Goal: Task Accomplishment & Management: Use online tool/utility

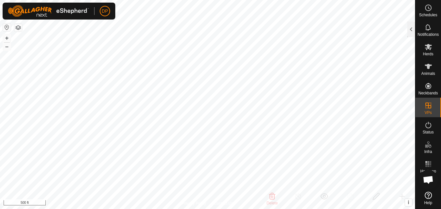
checkbox input "true"
checkbox input "false"
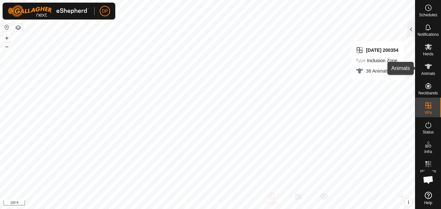
click at [427, 65] on icon at bounding box center [428, 66] width 7 height 5
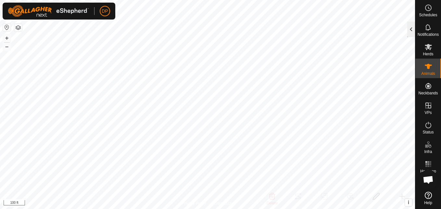
click at [410, 30] on div at bounding box center [411, 29] width 8 height 16
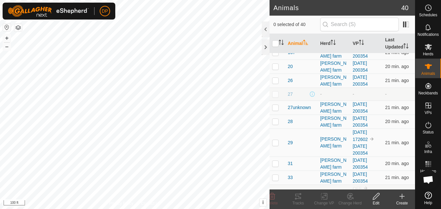
scroll to position [260, 0]
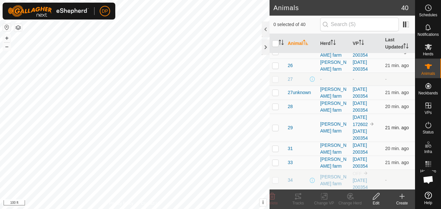
click at [275, 126] on p-checkbox at bounding box center [275, 127] width 6 height 5
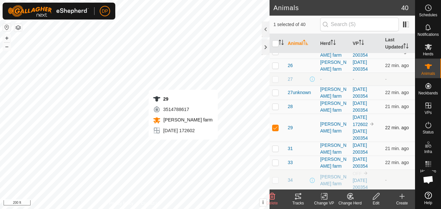
checkbox input "false"
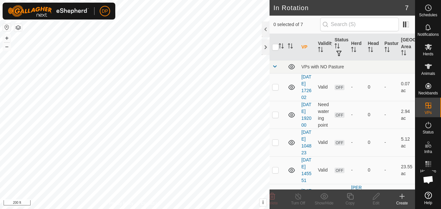
checkbox input "true"
click at [275, 89] on p-checkbox at bounding box center [275, 86] width 6 height 5
click at [293, 90] on icon at bounding box center [291, 86] width 6 height 5
click at [293, 90] on icon at bounding box center [292, 87] width 8 height 8
checkbox input "false"
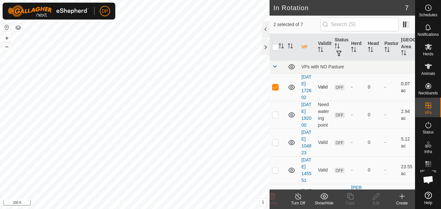
checkbox input "true"
checkbox input "false"
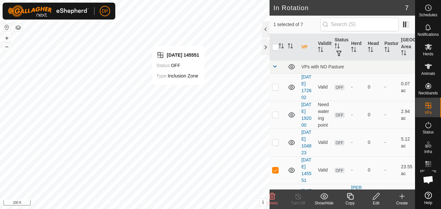
checkbox input "false"
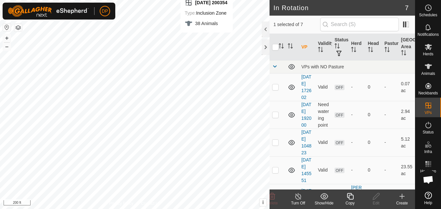
checkbox input "false"
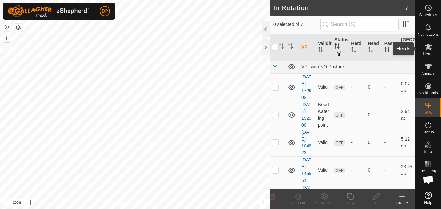
click at [427, 48] on icon at bounding box center [428, 47] width 7 height 6
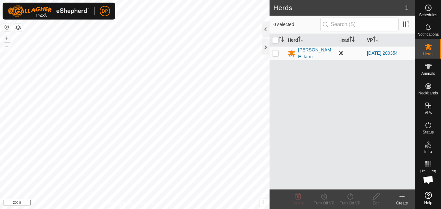
click at [272, 51] on p-checkbox at bounding box center [275, 52] width 6 height 5
checkbox input "true"
click at [351, 197] on icon at bounding box center [350, 196] width 8 height 8
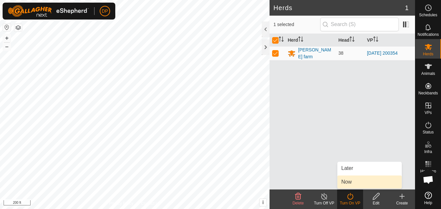
click at [366, 185] on link "Now" at bounding box center [369, 181] width 64 height 13
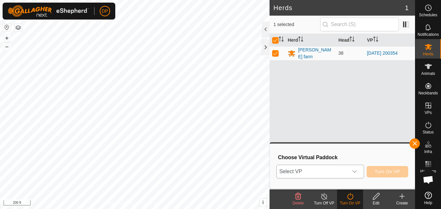
click at [345, 171] on span "Select VP" at bounding box center [312, 171] width 71 height 13
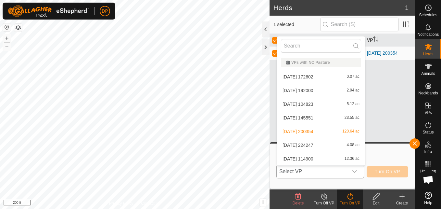
click at [342, 75] on li "2025-06-20 172602 0.07 ac" at bounding box center [321, 76] width 88 height 13
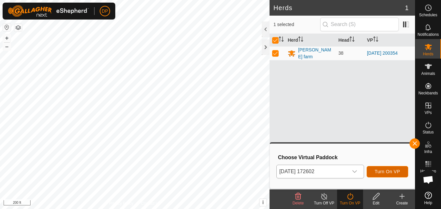
click at [390, 169] on span "Turn On VP" at bounding box center [387, 171] width 25 height 5
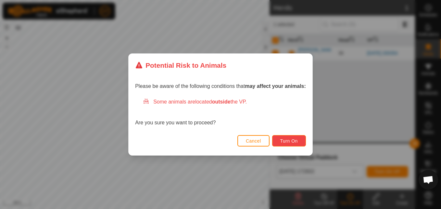
click at [292, 138] on span "Turn On" at bounding box center [289, 140] width 18 height 5
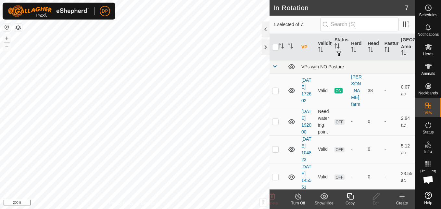
checkbox input "false"
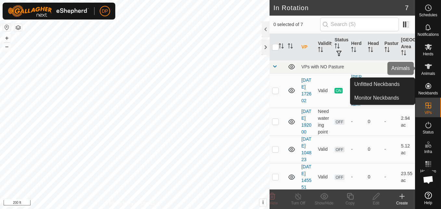
click at [427, 66] on icon at bounding box center [428, 66] width 7 height 5
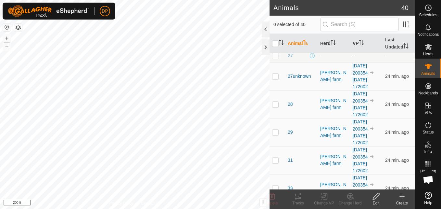
scroll to position [585, 0]
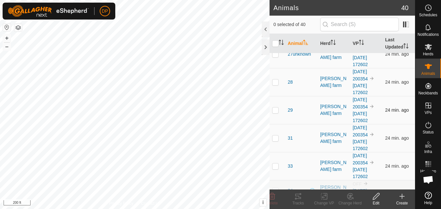
click at [277, 110] on p-checkbox at bounding box center [275, 109] width 6 height 5
click at [275, 110] on p-checkbox at bounding box center [275, 109] width 6 height 5
checkbox input "false"
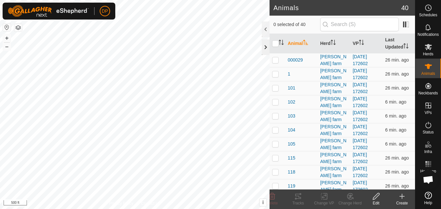
click at [263, 44] on div at bounding box center [266, 47] width 8 height 16
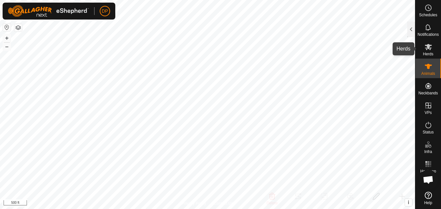
click at [424, 48] on es-mob-svg-icon at bounding box center [429, 47] width 12 height 10
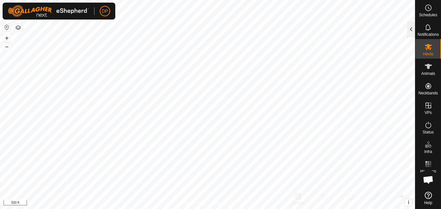
click at [409, 32] on div at bounding box center [411, 29] width 8 height 16
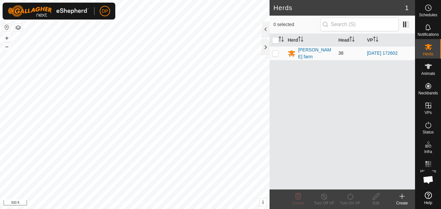
click at [275, 53] on p-checkbox at bounding box center [275, 52] width 6 height 5
checkbox input "true"
click at [351, 198] on icon at bounding box center [350, 196] width 8 height 8
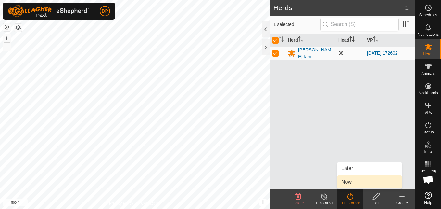
click at [352, 183] on link "Now" at bounding box center [369, 181] width 64 height 13
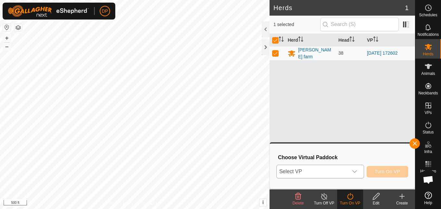
click at [357, 173] on icon "dropdown trigger" at bounding box center [354, 171] width 5 height 5
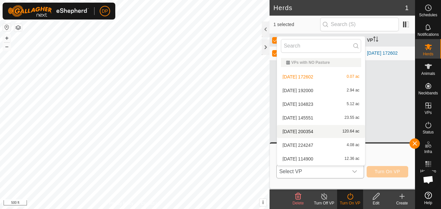
click at [342, 133] on li "[DATE] 200354 120.64 ac" at bounding box center [321, 131] width 88 height 13
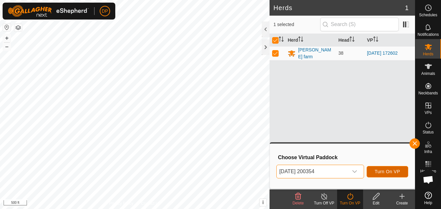
click at [395, 169] on span "Turn On VP" at bounding box center [387, 171] width 25 height 5
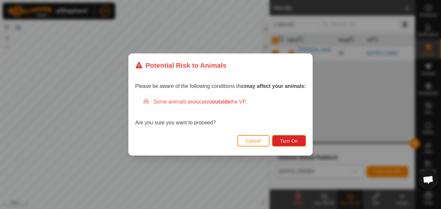
drag, startPoint x: 193, startPoint y: 134, endPoint x: 218, endPoint y: 126, distance: 26.0
click at [218, 126] on div "Potential Risk to Animals Please be aware of the following conditions that may …" at bounding box center [220, 104] width 185 height 102
drag, startPoint x: 218, startPoint y: 126, endPoint x: 286, endPoint y: 141, distance: 69.8
click at [286, 141] on span "Turn On" at bounding box center [289, 140] width 18 height 5
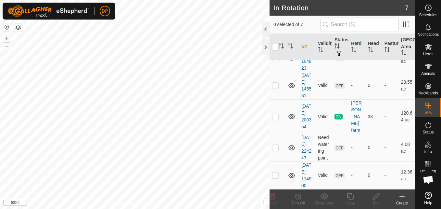
scroll to position [97, 0]
click at [428, 179] on span "Open chat" at bounding box center [428, 179] width 11 height 9
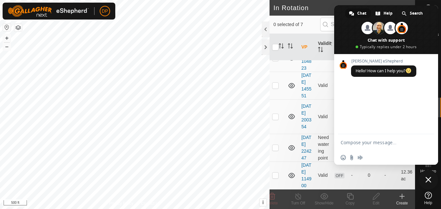
scroll to position [0, 0]
click at [428, 177] on span "Close chat" at bounding box center [429, 179] width 6 height 6
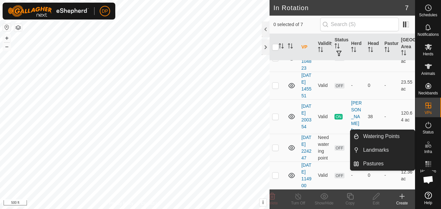
click at [426, 142] on icon at bounding box center [429, 144] width 8 height 8
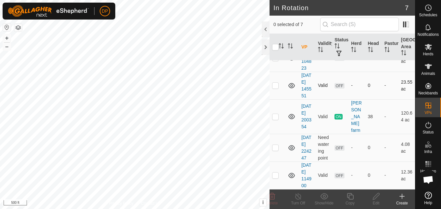
click at [388, 99] on td "-" at bounding box center [390, 85] width 17 height 28
click at [429, 47] on icon at bounding box center [428, 47] width 7 height 6
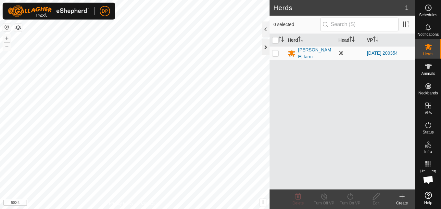
click at [267, 46] on div at bounding box center [266, 47] width 8 height 16
